Goal: Task Accomplishment & Management: Manage account settings

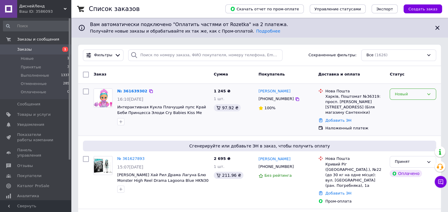
click at [414, 96] on div "Новый" at bounding box center [408, 94] width 29 height 6
drag, startPoint x: 401, startPoint y: 107, endPoint x: 280, endPoint y: 120, distance: 121.4
click at [401, 107] on li "Принят" at bounding box center [413, 106] width 46 height 11
click at [127, 92] on link "№ 361639302" at bounding box center [130, 91] width 27 height 4
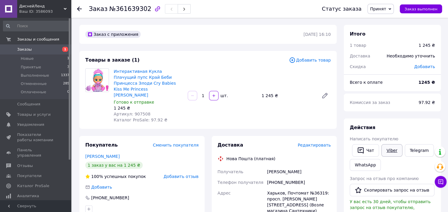
click at [390, 149] on link "Viber" at bounding box center [391, 150] width 21 height 12
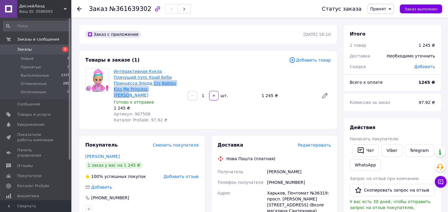
drag, startPoint x: 179, startPoint y: 84, endPoint x: 114, endPoint y: 85, distance: 64.8
click at [114, 85] on span "Интерактивная Кукла Плачущий пупс Край Беби Принцесса Элоди Cry Babies Kiss Me …" at bounding box center [148, 83] width 69 height 30
copy link "Cry Babies Kiss Me Princess [PERSON_NAME]"
click at [136, 78] on link "Интерактивная Кукла Плачущий пупс Край Беби Принцесса Элоди Cry Babies Kiss Me …" at bounding box center [145, 83] width 62 height 28
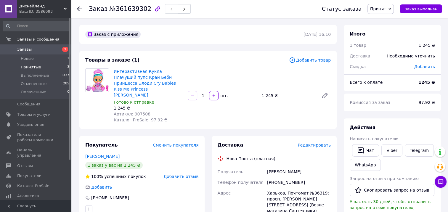
click at [26, 66] on span "Принятые" at bounding box center [31, 66] width 20 height 5
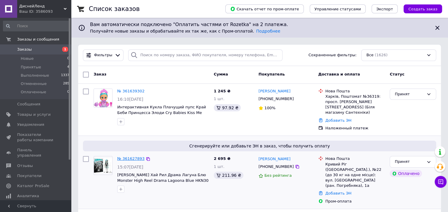
click at [131, 156] on link "№ 361627893" at bounding box center [130, 158] width 27 height 4
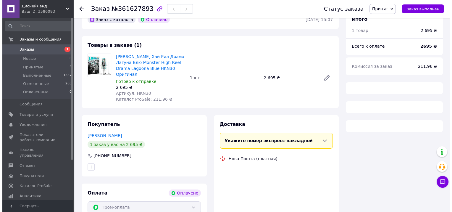
scroll to position [67, 0]
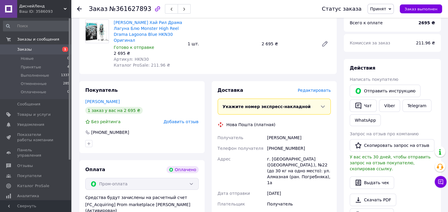
click at [314, 92] on span "Редактировать" at bounding box center [313, 90] width 33 height 5
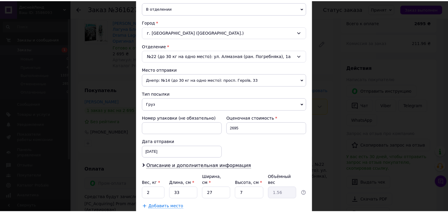
scroll to position [179, 0]
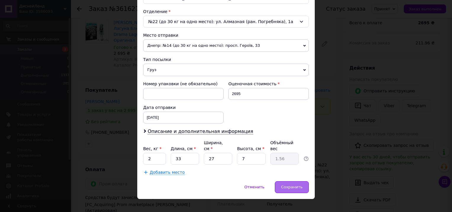
drag, startPoint x: 295, startPoint y: 180, endPoint x: 263, endPoint y: 185, distance: 32.0
click at [295, 185] on span "Сохранить" at bounding box center [292, 187] width 22 height 4
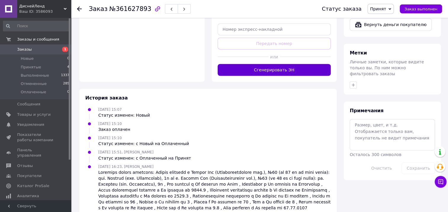
click at [272, 64] on button "Сгенерировать ЭН" at bounding box center [273, 70] width 113 height 12
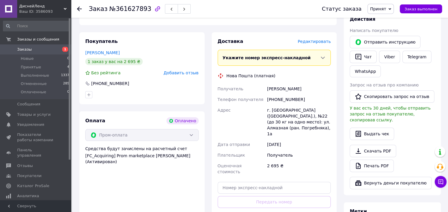
scroll to position [38, 0]
